Goal: Book appointment/travel/reservation

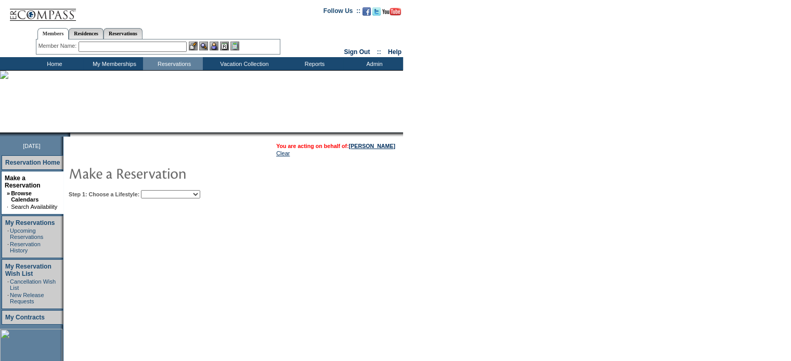
click at [200, 193] on select "My Favorites Beach Leisure Metropolitan Mountain OIAL for Adventure OIAL for Co…" at bounding box center [170, 194] width 59 height 8
select select "Beach"
click at [159, 190] on select "My Favorites Beach Leisure Metropolitan Mountain OIAL for Adventure OIAL for Co…" at bounding box center [170, 194] width 59 height 8
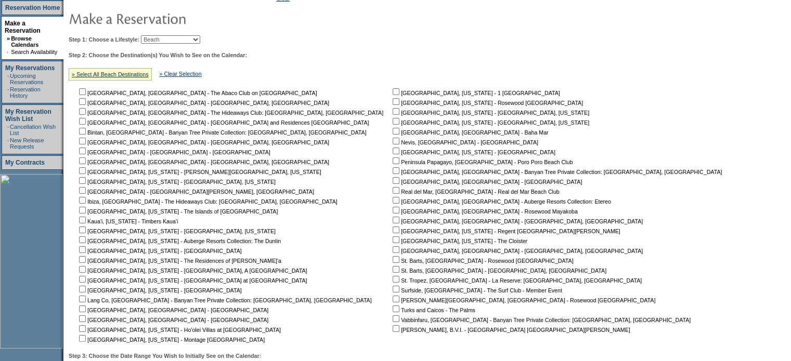
scroll to position [156, 0]
click at [391, 160] on nobr "Peninsula Papagayo, [GEOGRAPHIC_DATA] - Poro Poro Beach Club" at bounding box center [482, 161] width 182 height 6
click at [393, 160] on input "checkbox" at bounding box center [396, 160] width 7 height 7
checkbox input "true"
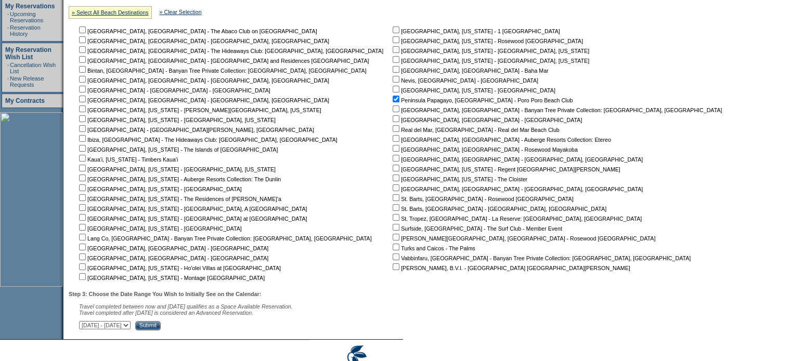
scroll to position [265, 0]
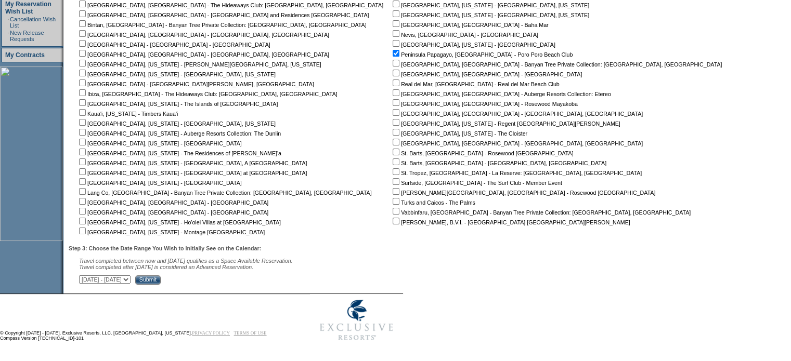
click at [161, 277] on input "Submit" at bounding box center [147, 280] width 25 height 9
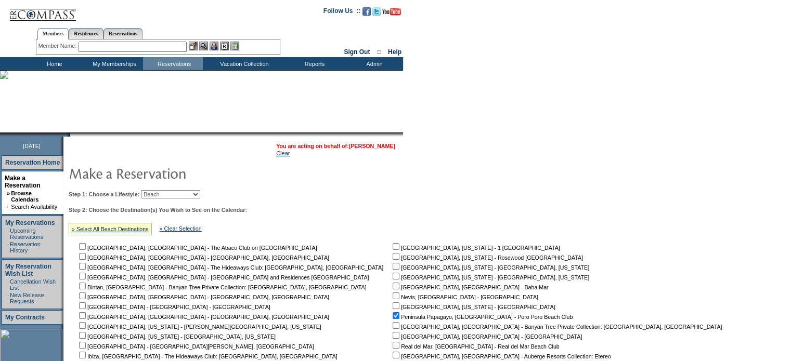
click at [374, 143] on link "[PERSON_NAME]" at bounding box center [372, 146] width 46 height 6
